Goal: Check status

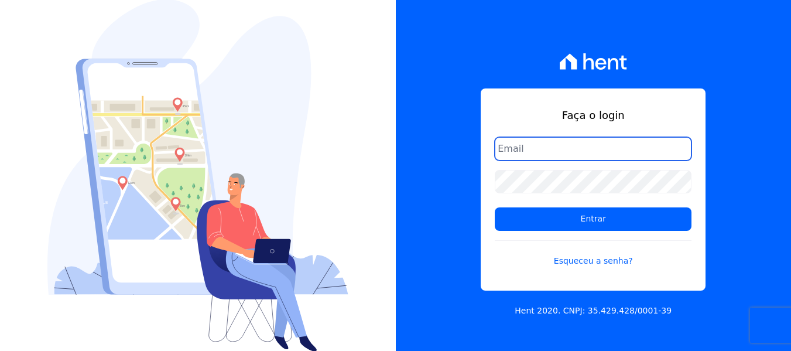
click at [583, 144] on input "email" at bounding box center [593, 148] width 197 height 23
type input "heloisa@sitiodosipes.com.br"
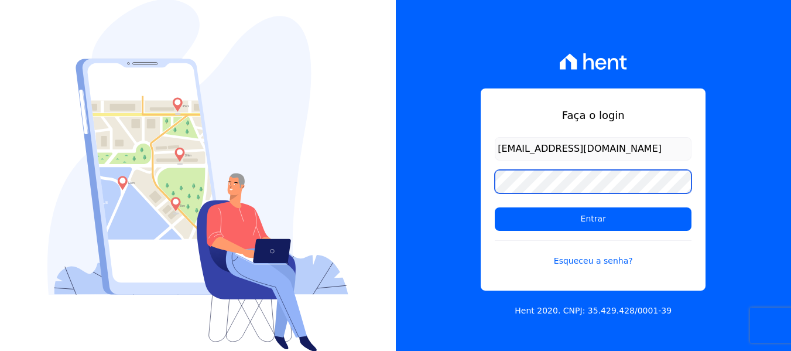
click at [495, 207] on input "Entrar" at bounding box center [593, 218] width 197 height 23
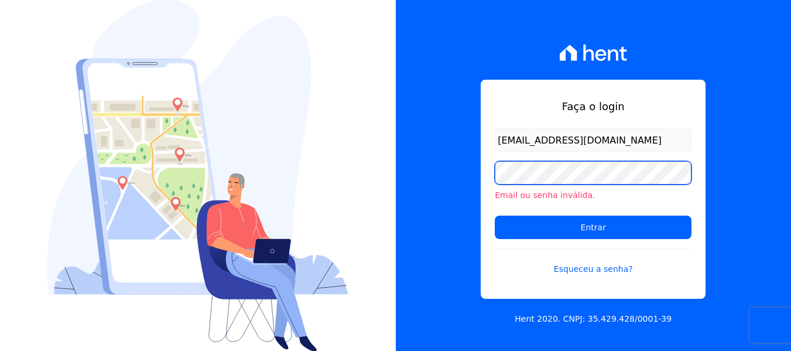
click at [495, 216] on input "Entrar" at bounding box center [593, 227] width 197 height 23
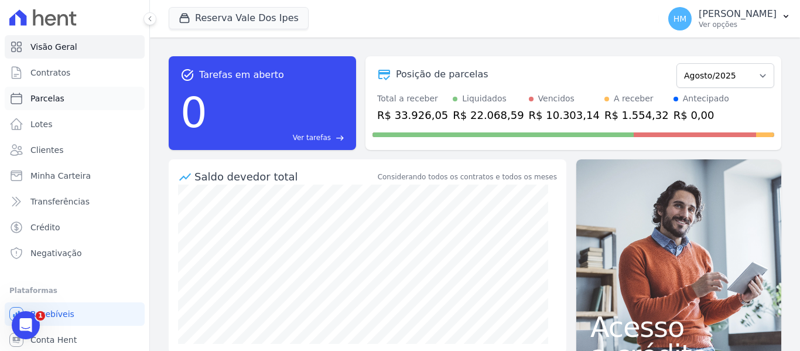
click at [77, 95] on link "Parcelas" at bounding box center [75, 98] width 140 height 23
select select
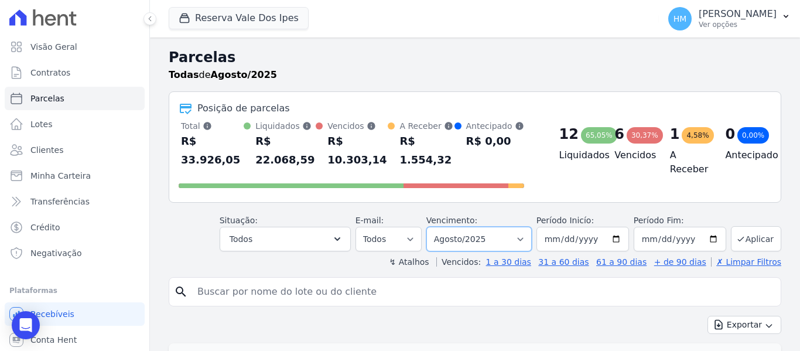
click at [525, 227] on select "Filtrar por período ──────── Todos os meses Setembro/2024 Outubro/2024 Novembro…" at bounding box center [478, 239] width 105 height 25
select select "07/2025"
click at [434, 227] on select "Filtrar por período ──────── Todos os meses Setembro/2024 Outubro/2024 Novembro…" at bounding box center [478, 239] width 105 height 25
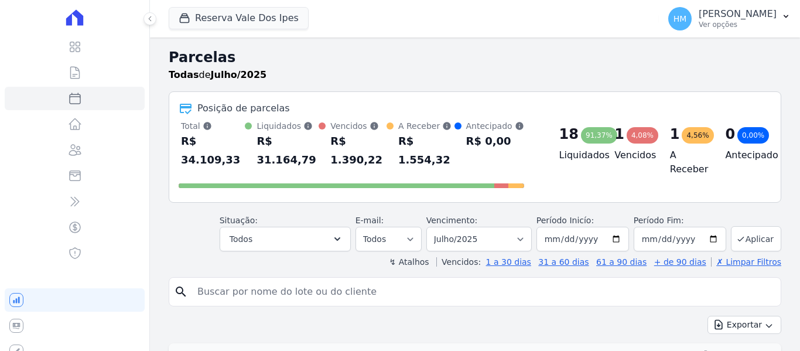
select select
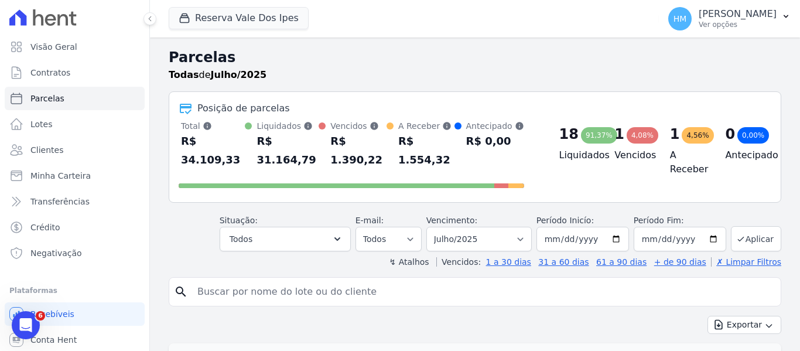
click at [514, 174] on div at bounding box center [352, 183] width 346 height 19
click at [528, 227] on select "Filtrar por período ──────── Todos os meses Setembro/2024 Outubro/2024 Novembro…" at bounding box center [478, 239] width 105 height 25
select select "06/2025"
click at [434, 227] on select "Filtrar por período ──────── Todos os meses Setembro/2024 Outubro/2024 Novembro…" at bounding box center [478, 239] width 105 height 25
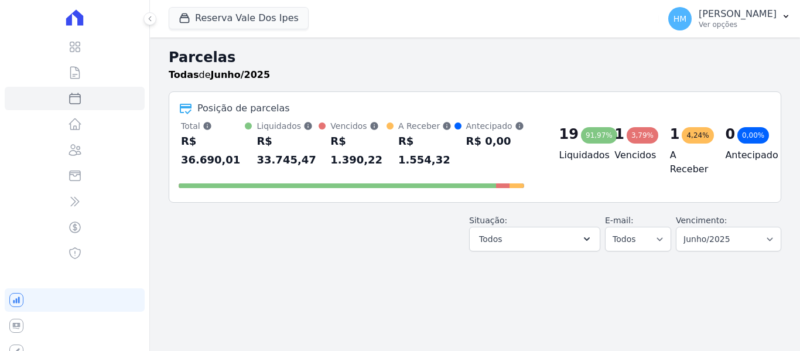
select select
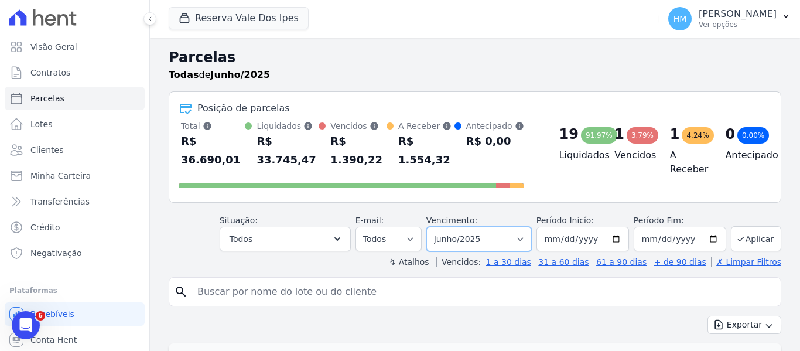
click at [507, 227] on select "Filtrar por período ──────── Todos os meses Setembro/2024 Outubro/2024 Novembro…" at bounding box center [478, 239] width 105 height 25
select select "07/2025"
click at [434, 227] on select "Filtrar por período ──────── Todos os meses Setembro/2024 Outubro/2024 Novembro…" at bounding box center [478, 239] width 105 height 25
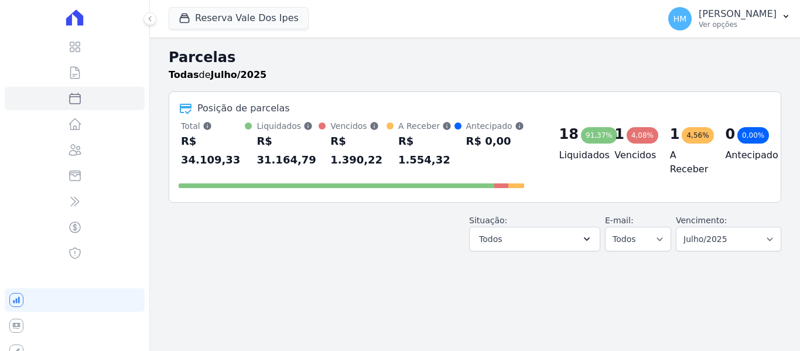
select select
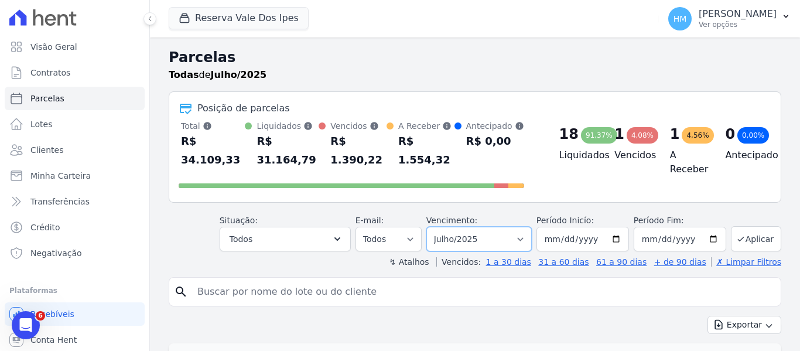
click at [511, 230] on select "Filtrar por período ──────── Todos os meses Setembro/2024 Outubro/2024 Novembro…" at bounding box center [478, 239] width 105 height 25
click at [515, 227] on select "Filtrar por período ──────── Todos os meses Setembro/2024 Outubro/2024 Novembro…" at bounding box center [478, 239] width 105 height 25
select select "08/2025"
click at [434, 227] on select "Filtrar por período ──────── Todos os meses Setembro/2024 Outubro/2024 Novembro…" at bounding box center [478, 239] width 105 height 25
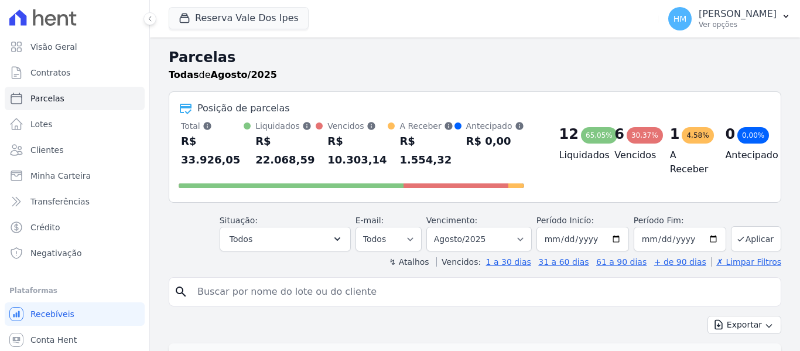
select select
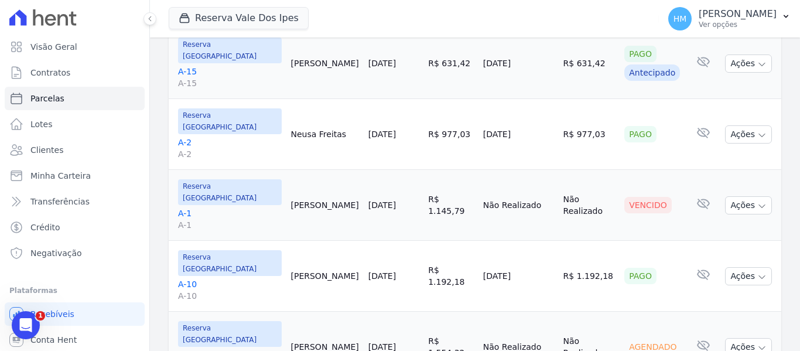
scroll to position [1054, 0]
